Goal: Task Accomplishment & Management: Use online tool/utility

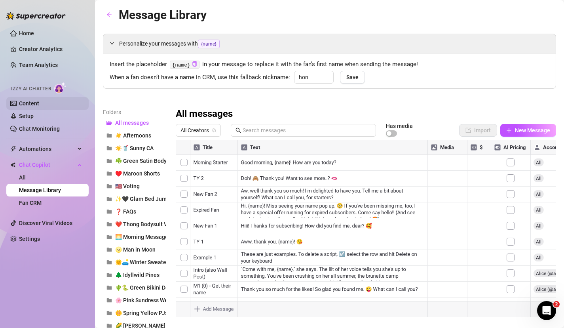
click at [39, 103] on link "Content" at bounding box center [29, 103] width 20 height 6
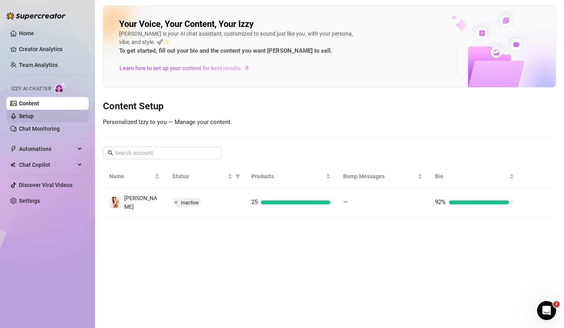
click at [34, 113] on link "Setup" at bounding box center [26, 116] width 15 height 6
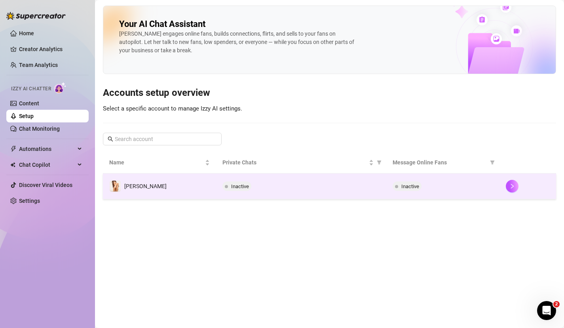
click at [283, 182] on div "Inactive" at bounding box center [301, 186] width 157 height 10
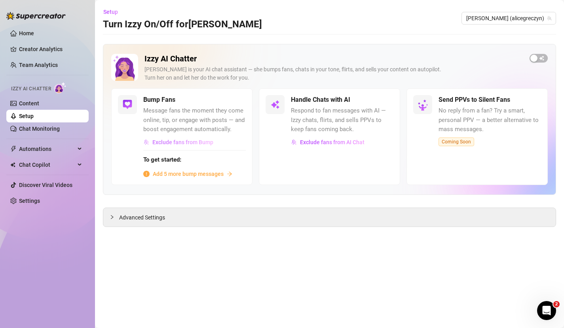
click at [168, 144] on span "Exclude fans from Bump" at bounding box center [182, 142] width 61 height 6
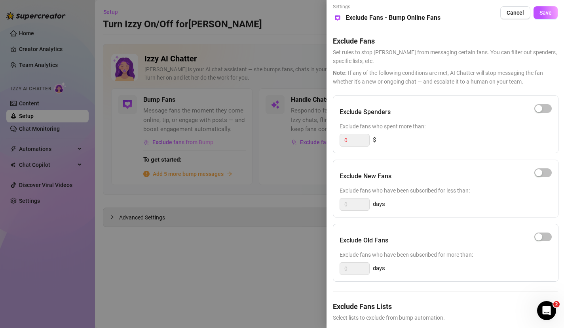
click at [406, 228] on div "Exclude Old Fans Exclude fans who have been subscribed for more than: 0 days" at bounding box center [446, 253] width 226 height 58
click at [514, 15] on span "Cancel" at bounding box center [515, 13] width 17 height 6
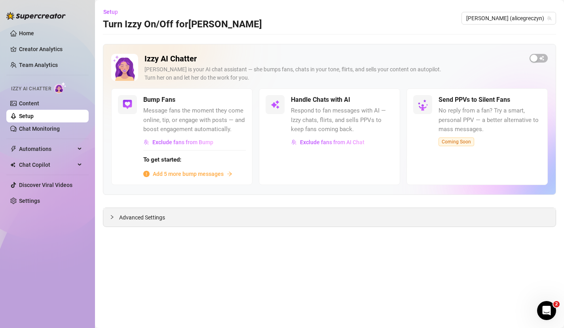
click at [379, 224] on div "Advanced Settings" at bounding box center [329, 217] width 453 height 19
click at [153, 218] on span "Advanced Settings" at bounding box center [142, 217] width 46 height 9
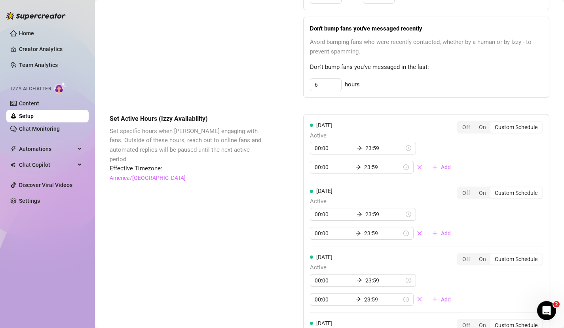
scroll to position [498, 0]
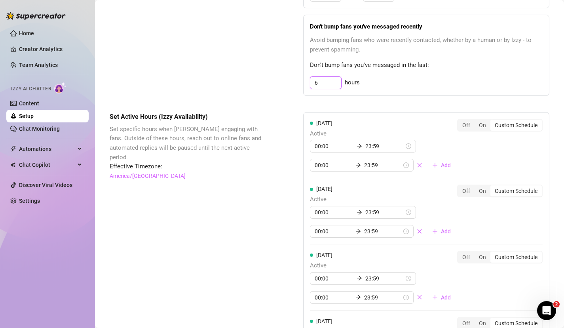
drag, startPoint x: 330, startPoint y: 84, endPoint x: 292, endPoint y: 83, distance: 37.7
click at [292, 83] on div "Bump Fans Settings Unsend Automatically Automatically unsend Bump Messages if t…" at bounding box center [330, 16] width 440 height 160
type input "8"
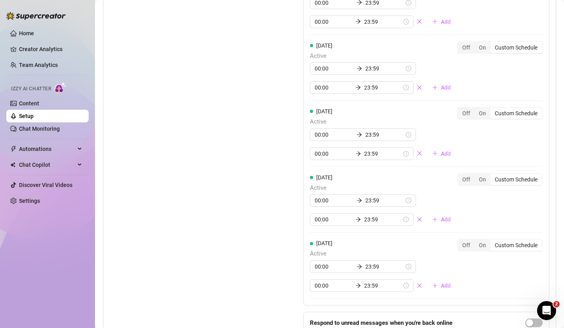
scroll to position [838, 0]
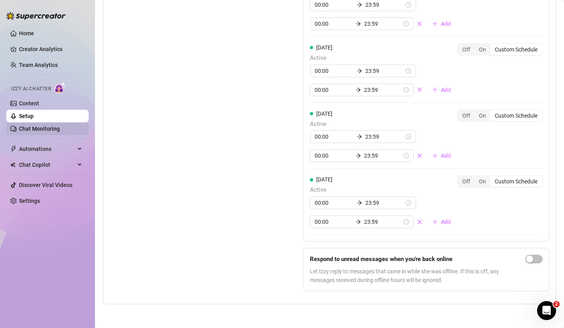
click at [60, 130] on link "Chat Monitoring" at bounding box center [39, 129] width 41 height 6
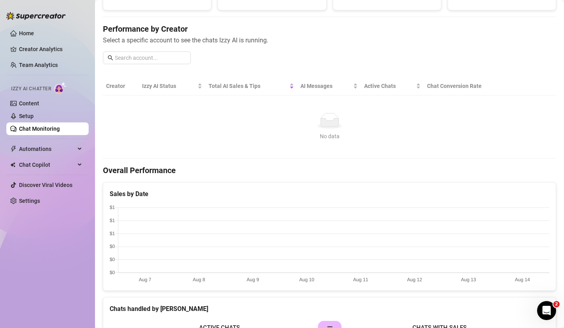
scroll to position [270, 0]
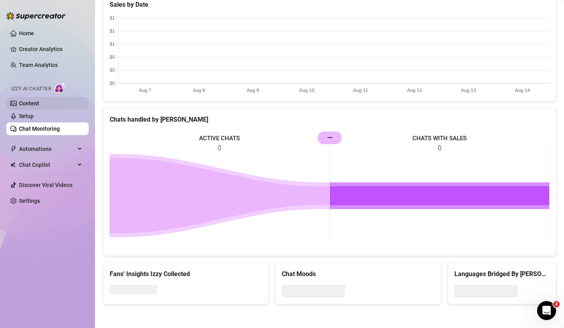
click at [39, 106] on link "Content" at bounding box center [29, 103] width 20 height 6
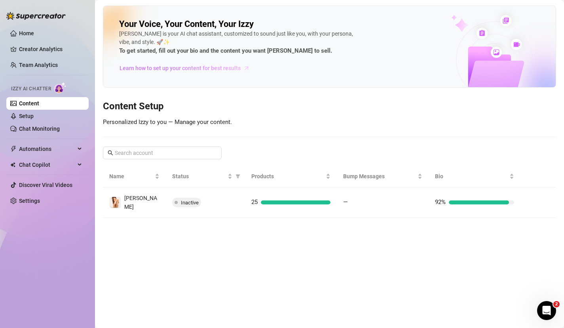
click at [173, 67] on span "Learn how to set up your content for best results" at bounding box center [180, 68] width 121 height 9
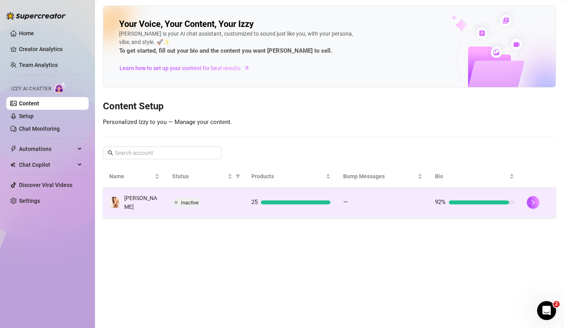
click at [189, 200] on span "Inactive" at bounding box center [190, 203] width 18 height 6
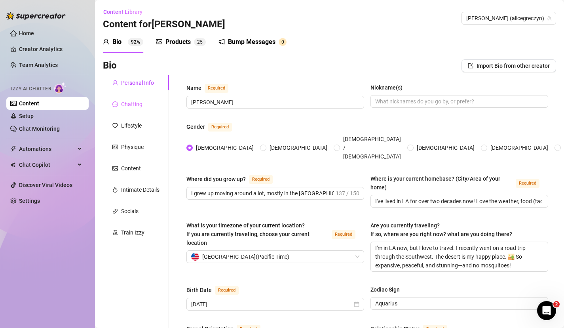
click at [129, 98] on div "Chatting" at bounding box center [136, 104] width 66 height 15
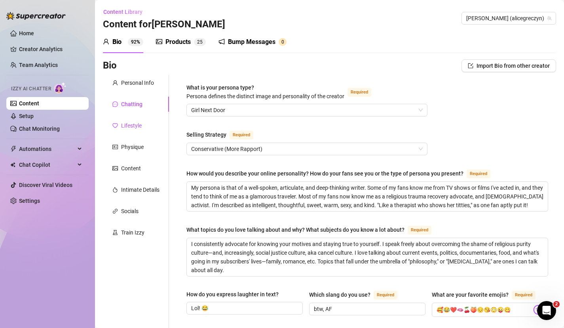
click at [140, 124] on div "Lifestyle" at bounding box center [131, 125] width 21 height 9
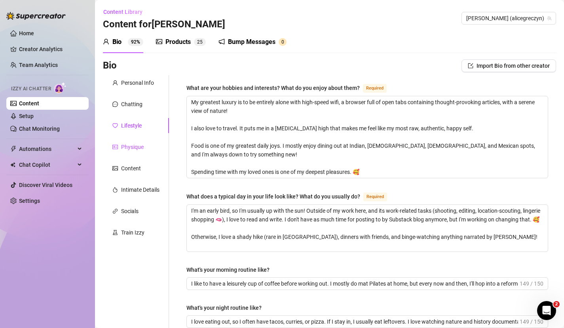
click at [135, 148] on div "Physique" at bounding box center [132, 147] width 23 height 9
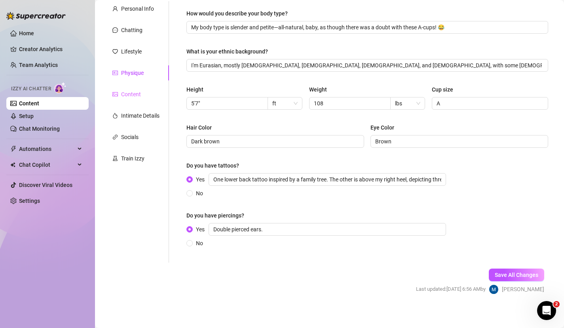
scroll to position [78, 0]
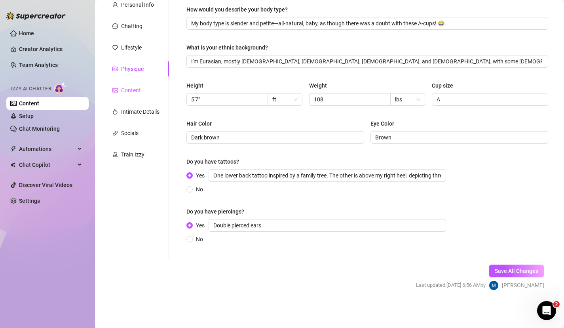
click at [133, 84] on div "Content" at bounding box center [136, 90] width 66 height 15
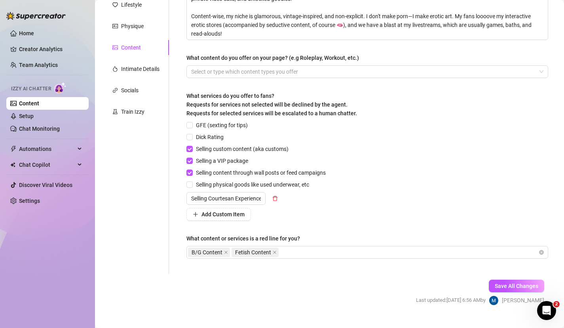
scroll to position [135, 0]
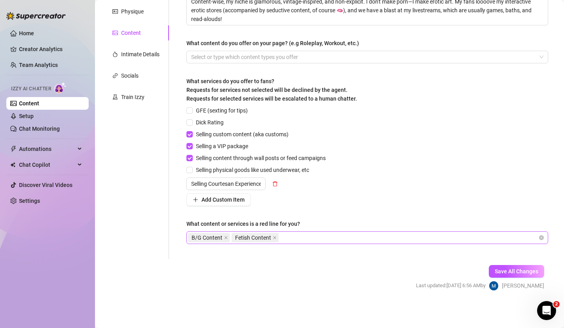
click at [333, 235] on div "B/G Content Fetish Content" at bounding box center [363, 237] width 350 height 11
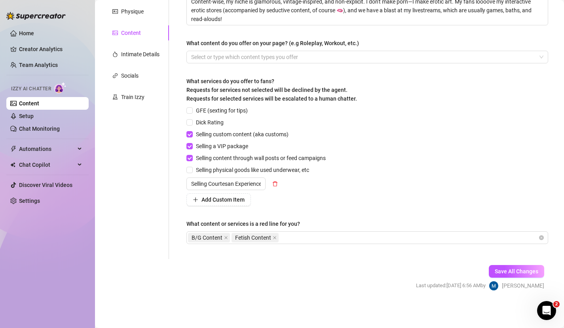
click at [360, 195] on div "GFE (sexting for tips) Dick Rating Selling custom content (aka customs) Selling…" at bounding box center [368, 156] width 362 height 100
click at [141, 57] on div "Intimate Details" at bounding box center [140, 54] width 38 height 9
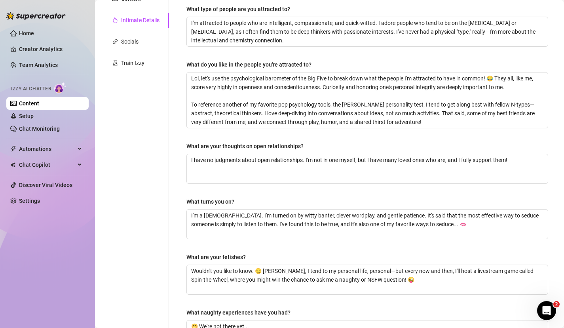
scroll to position [0, 0]
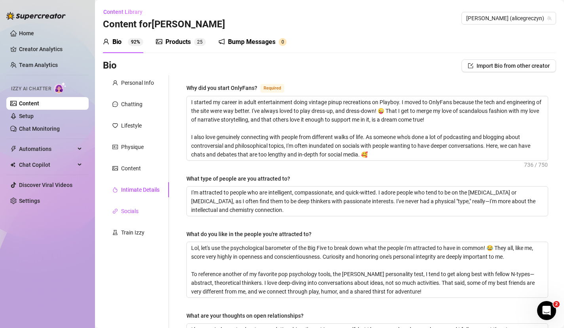
click at [138, 208] on div "Socials" at bounding box center [129, 211] width 17 height 9
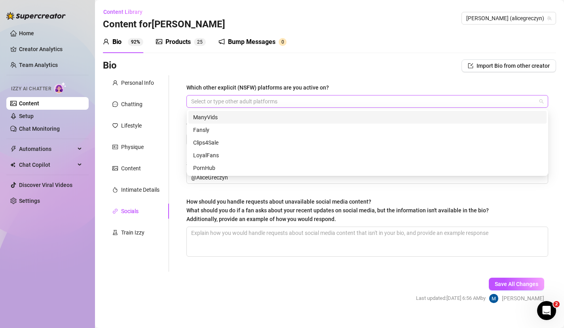
click at [270, 98] on div at bounding box center [363, 101] width 350 height 11
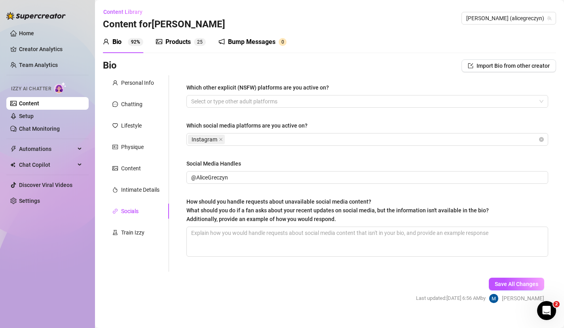
click at [332, 54] on div "Bio 92% Products 2 5 Bump Messages 0 Bio Import Bio from other creator Personal…" at bounding box center [329, 174] width 453 height 286
click at [122, 237] on div "Train Izzy" at bounding box center [136, 232] width 66 height 15
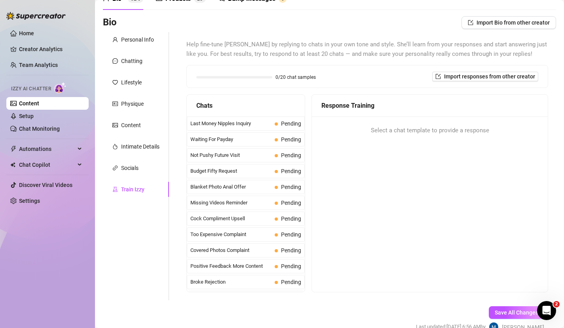
scroll to position [44, 0]
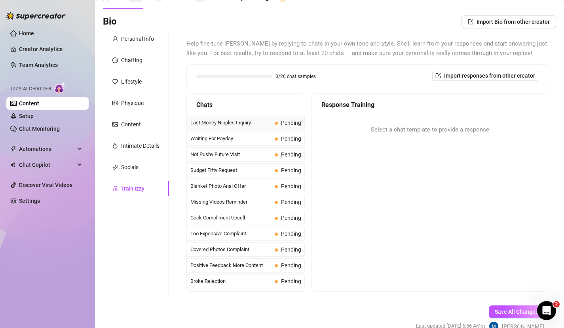
click at [259, 126] on span "Last Money Nipples Inquiry" at bounding box center [230, 123] width 81 height 8
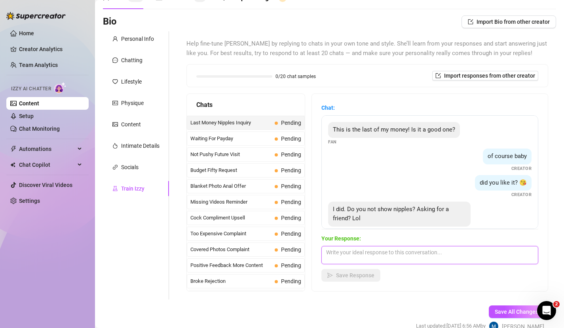
click at [377, 257] on textarea at bounding box center [430, 255] width 217 height 18
click at [412, 252] on textarea "I certainly do, but that'll be at a hgiher price point. 😜" at bounding box center [430, 255] width 217 height 18
click at [470, 253] on textarea "I certainly do, but that'll be at a higher price point. 😜" at bounding box center [430, 255] width 217 height 18
click at [369, 251] on textarea "I certainly do, but that'll be at a higher price point. 😜" at bounding box center [430, 255] width 217 height 18
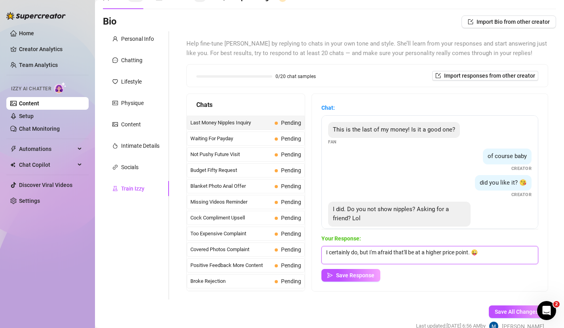
click at [493, 256] on textarea "I certainly do, but I'm afraid that'll be at a higher price point. 😜" at bounding box center [430, 255] width 217 height 18
type textarea "I certainly do, but I'm afraid that'll be at a higher price point. 😜 If you wan…"
click at [331, 277] on icon "send" at bounding box center [331, 275] width 6 height 6
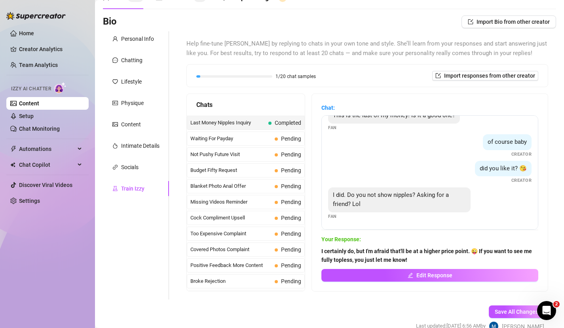
scroll to position [56, 0]
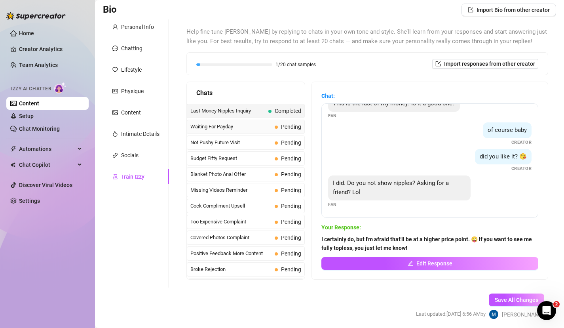
click at [271, 123] on span "Waiting For Payday" at bounding box center [230, 127] width 81 height 8
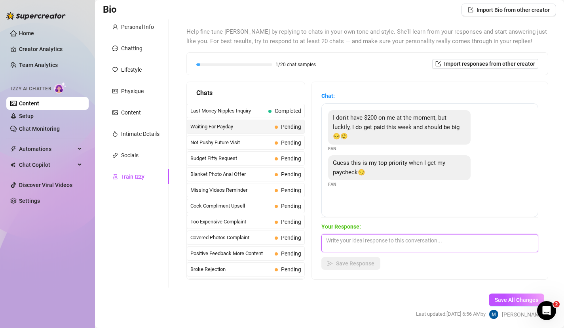
click at [398, 242] on textarea at bounding box center [430, 243] width 217 height 18
type textarea "a"
drag, startPoint x: 429, startPoint y: 240, endPoint x: 325, endPoint y: 239, distance: 103.8
click at [325, 239] on textarea "Are you just saying that, or are you g" at bounding box center [430, 243] width 217 height 18
click at [432, 244] on textarea "Are you just saying that, or are you g" at bounding box center [430, 243] width 217 height 18
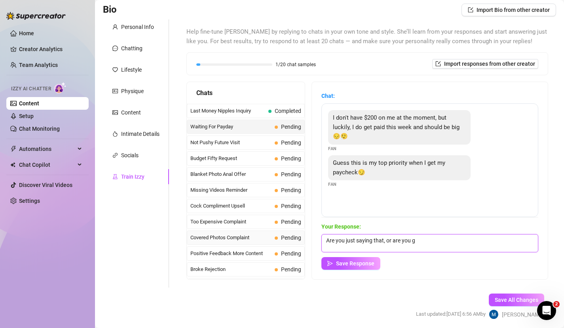
drag, startPoint x: 432, startPoint y: 243, endPoint x: 304, endPoint y: 243, distance: 127.5
click at [304, 243] on div "Chats Last Money Nipples Inquiry Completed Waiting For Payday Pending Not Pushy…" at bounding box center [368, 181] width 362 height 198
drag, startPoint x: 433, startPoint y: 240, endPoint x: 465, endPoint y: 247, distance: 32.4
click at [465, 247] on textarea "Hmmm, most guys just say that to deflect. You gonna prove my assumptions about …" at bounding box center [430, 243] width 217 height 18
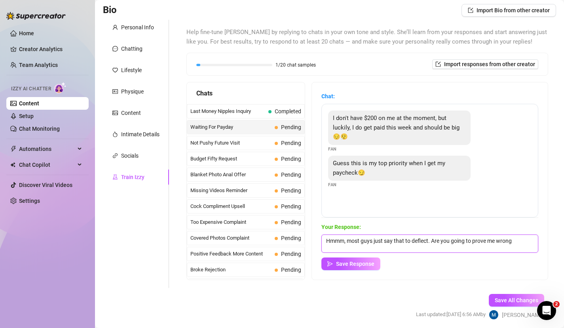
scroll to position [55, 0]
click at [525, 244] on textarea "Hmmm, most guys just say that to deflect. Are you going to prove me wrong" at bounding box center [430, 244] width 217 height 18
drag, startPoint x: 488, startPoint y: 242, endPoint x: 495, endPoint y: 241, distance: 6.7
click at [495, 242] on textarea "Hmmm, most guys just say that to deflect. Are you going to prove me wrong" at bounding box center [430, 244] width 217 height 18
click at [523, 239] on textarea "Hmmm, most guys just say that to deflect. Are you going to prove wrong" at bounding box center [430, 244] width 217 height 18
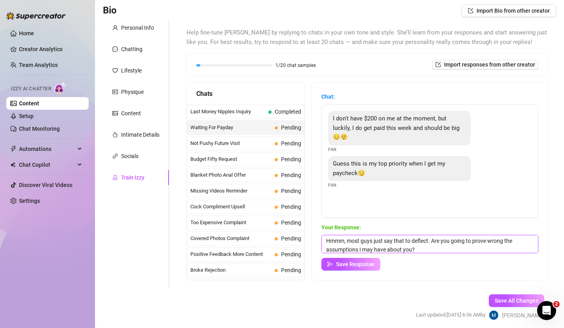
scroll to position [3, 0]
drag, startPoint x: 432, startPoint y: 241, endPoint x: 440, endPoint y: 258, distance: 18.4
click at [440, 258] on div "Your Response: Hmmm, most guys just say that to deflect. Are you going to prove…" at bounding box center [430, 247] width 217 height 48
drag, startPoint x: 512, startPoint y: 242, endPoint x: 467, endPoint y: 242, distance: 45.5
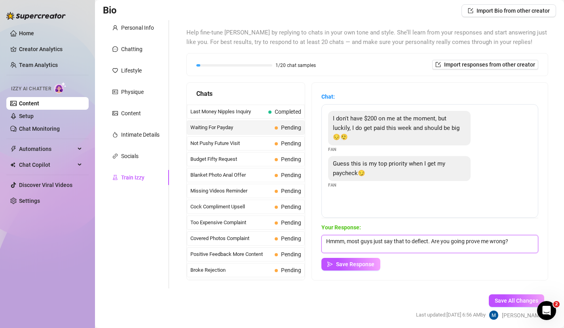
click at [467, 242] on textarea "Hmmm, most guys just say that to deflect. Are you going prove me wrong?" at bounding box center [430, 244] width 217 height 18
click at [395, 242] on textarea "Hmmm, most guys just say that to deflect. Are you going prove me wrong?" at bounding box center [430, 244] width 217 height 18
click at [538, 240] on textarea "Hmmm, most guys just say—I assume to deflect. Are you going prove me wrong?" at bounding box center [430, 244] width 217 height 18
type textarea "Hmmm, most guys just say—I assume to deflect. Are you going prove me wrong? 😏"
click at [369, 264] on span "Save Response" at bounding box center [355, 264] width 38 height 6
